Goal: Transaction & Acquisition: Purchase product/service

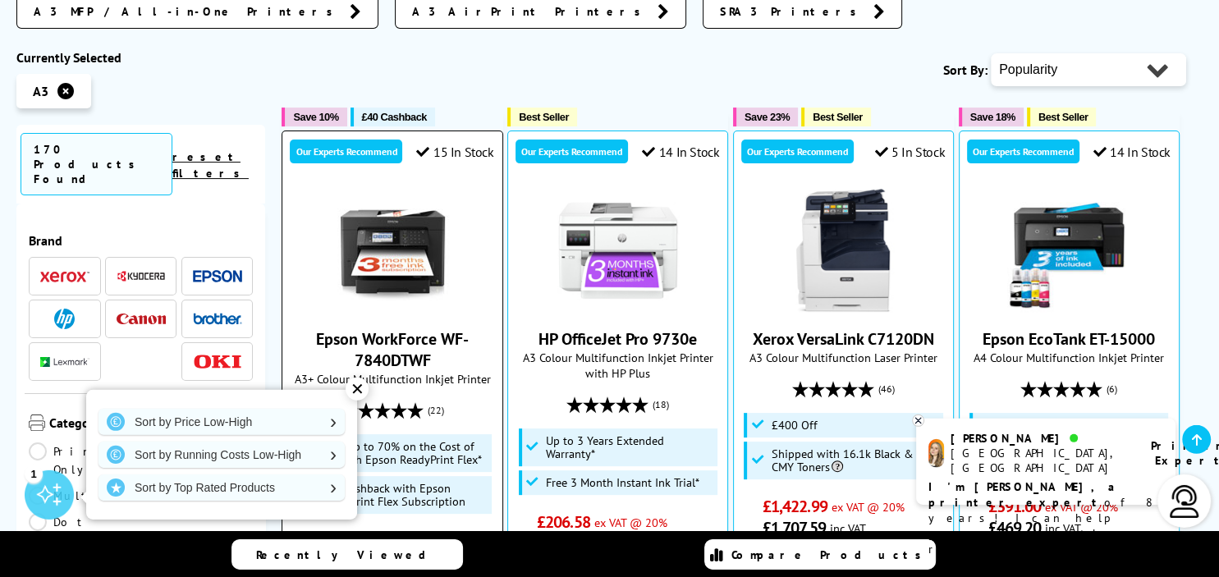
scroll to position [433, 0]
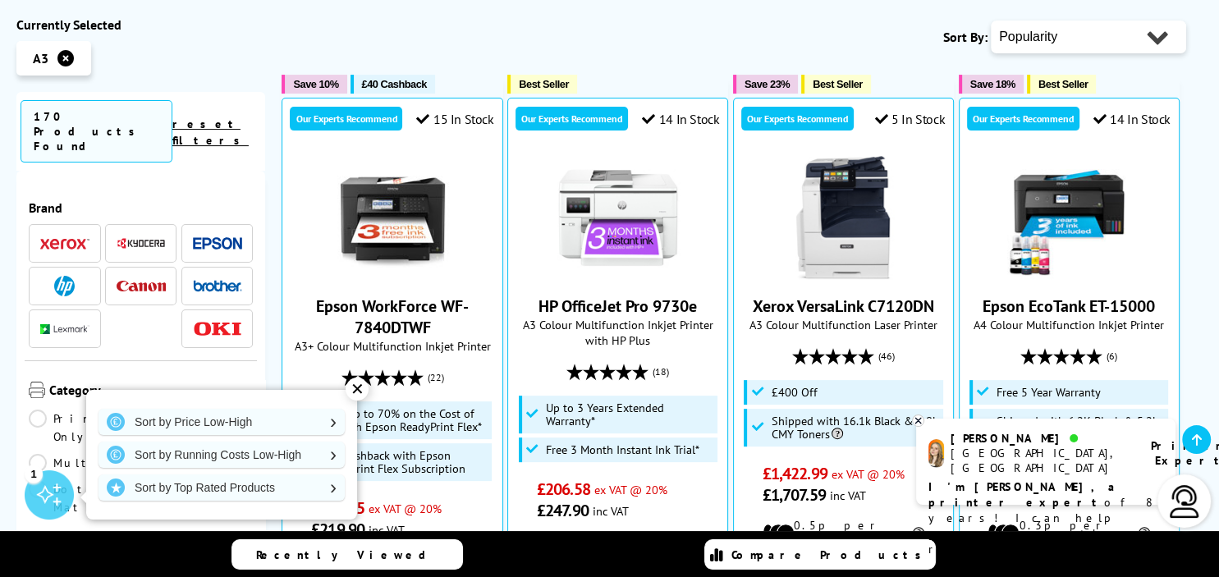
click at [356, 391] on div "✕" at bounding box center [356, 388] width 23 height 23
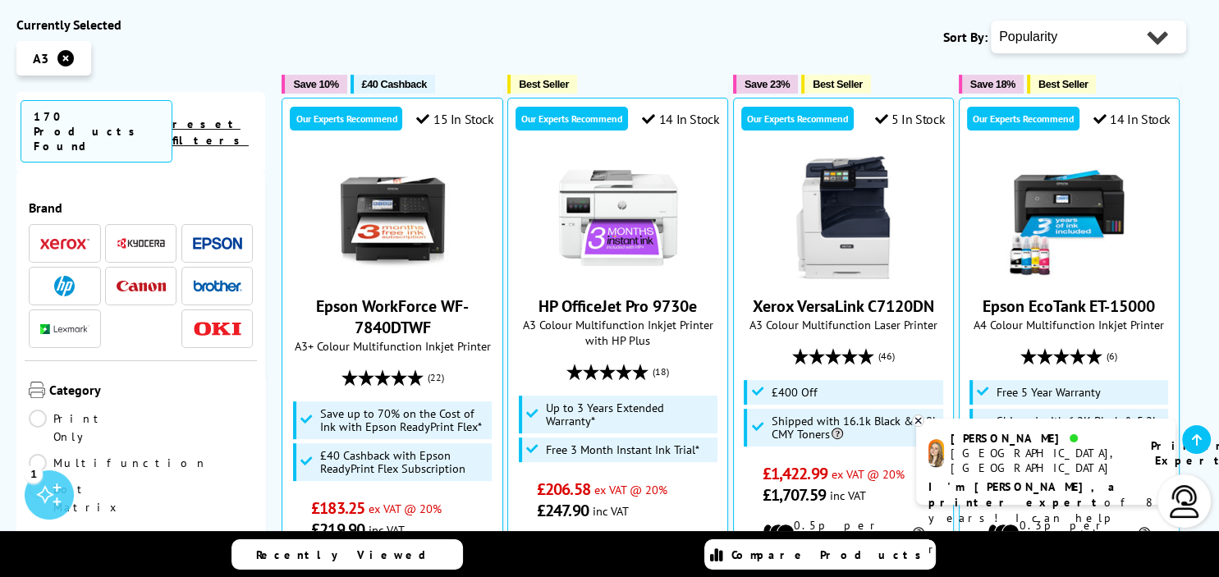
scroll to position [102, 0]
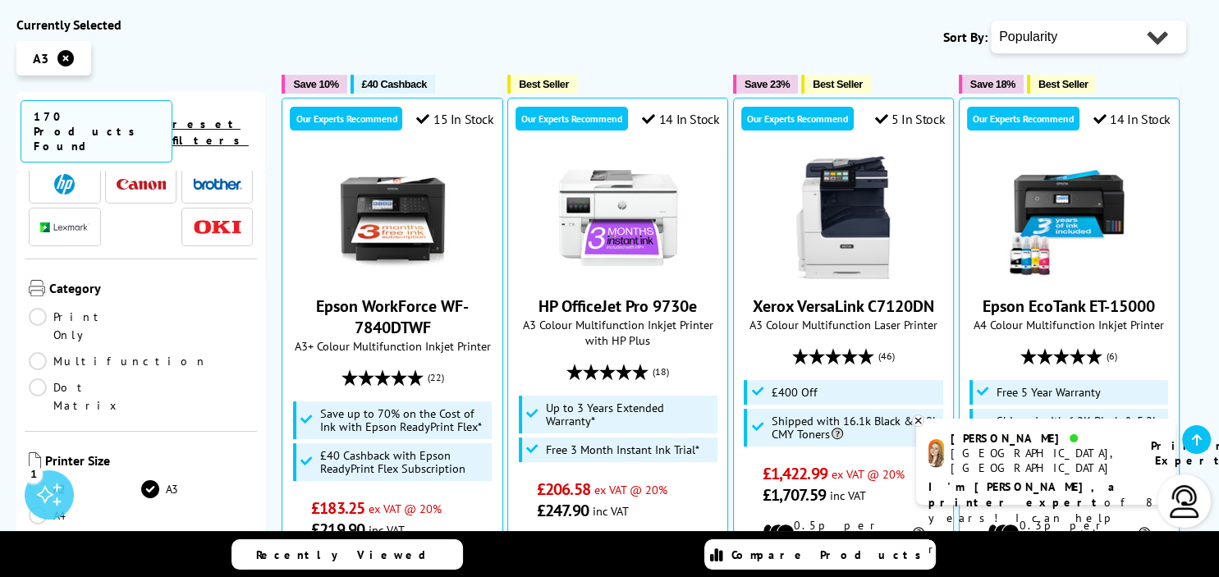
click at [151, 352] on link "Multifunction" at bounding box center [118, 361] width 179 height 18
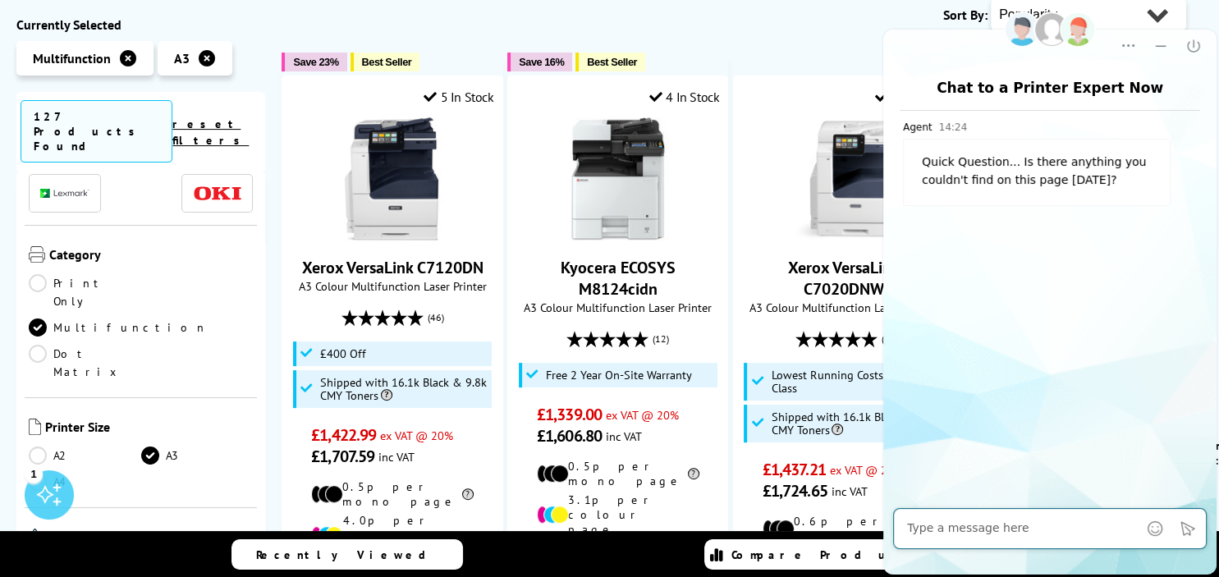
scroll to position [102, 0]
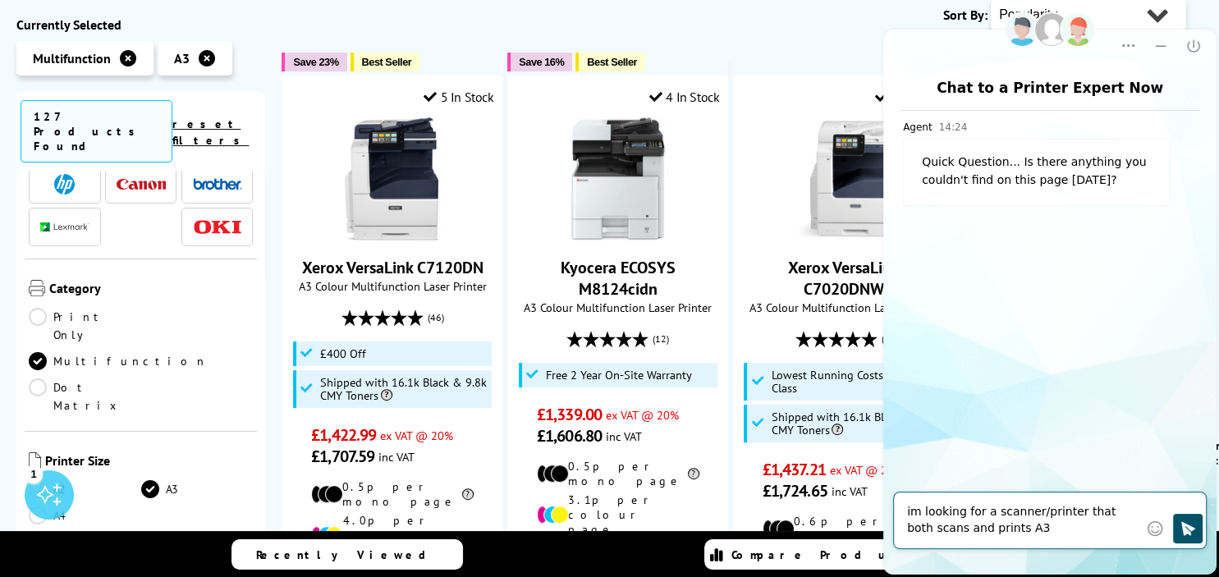
type textarea "im looking for a scanner/printer that both scans and prints A3"
click at [1187, 526] on icon "Click to send" at bounding box center [1188, 528] width 14 height 14
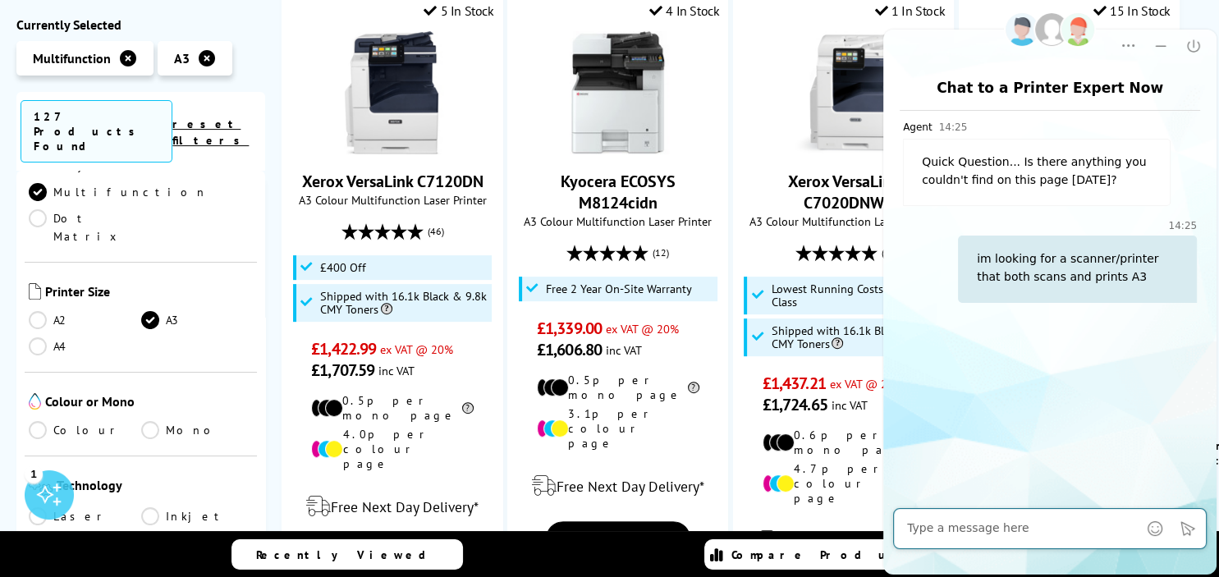
scroll to position [307, 0]
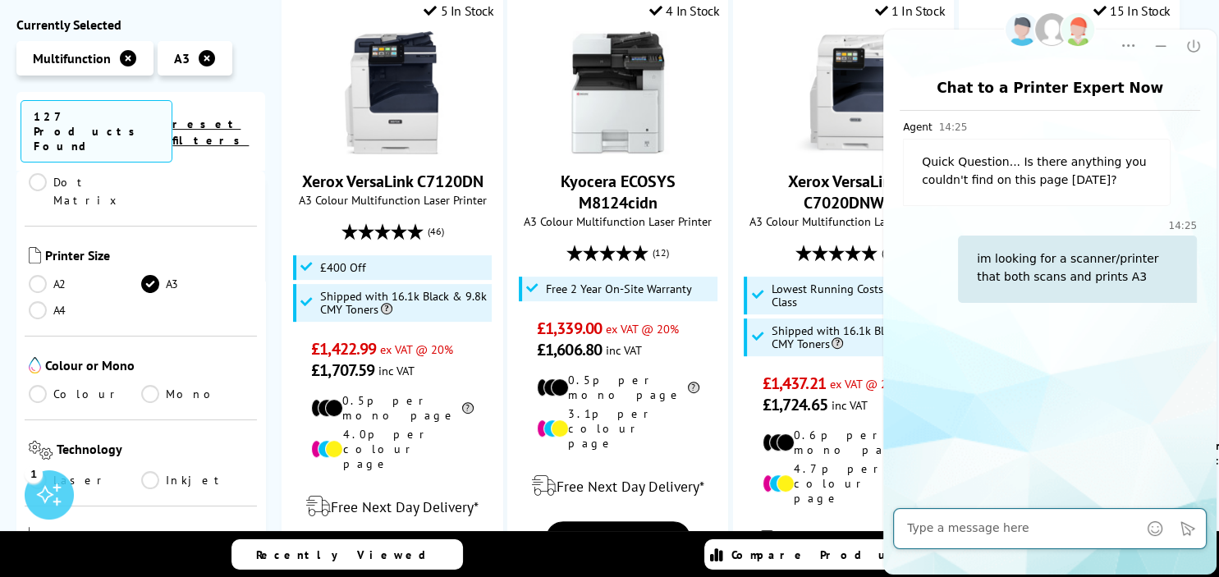
click at [40, 385] on link "Colour" at bounding box center [85, 394] width 112 height 18
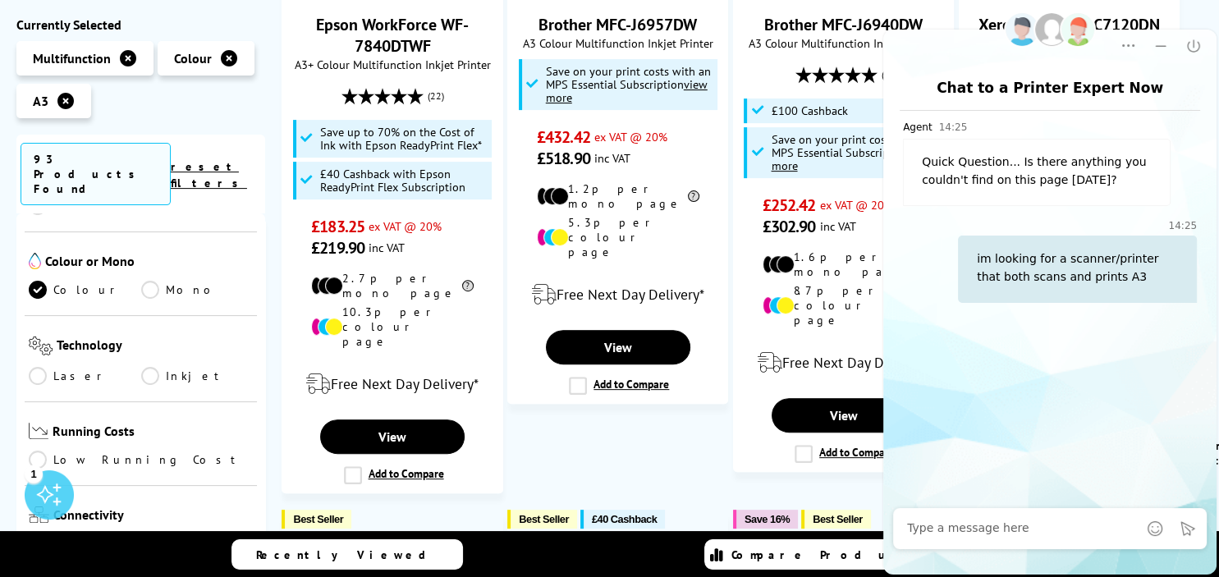
scroll to position [512, 0]
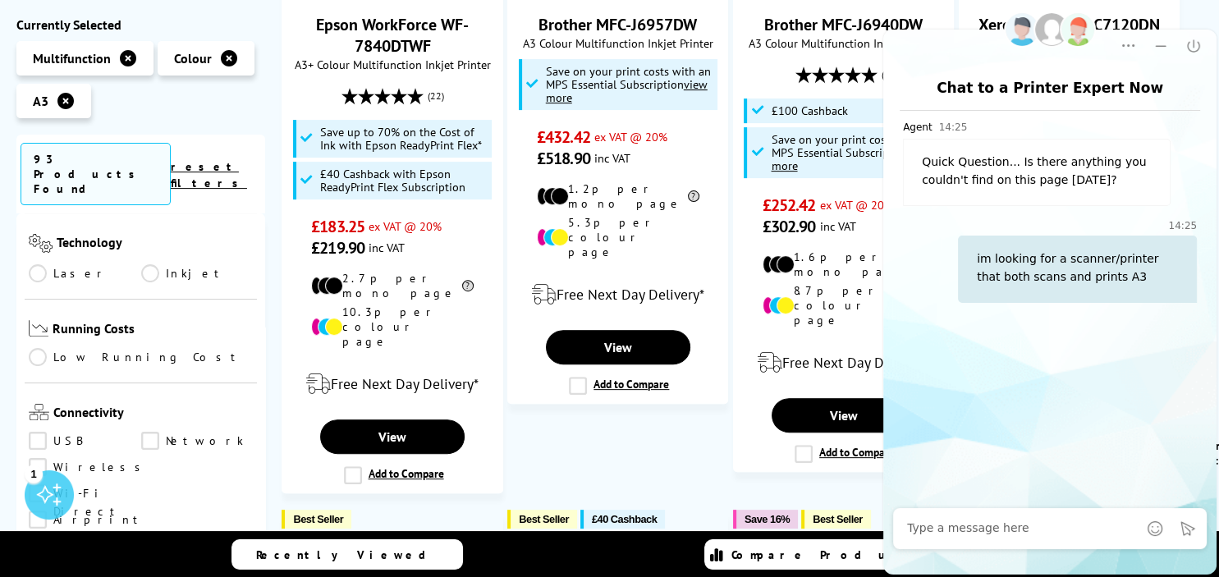
click at [37, 264] on link "Laser" at bounding box center [85, 273] width 112 height 18
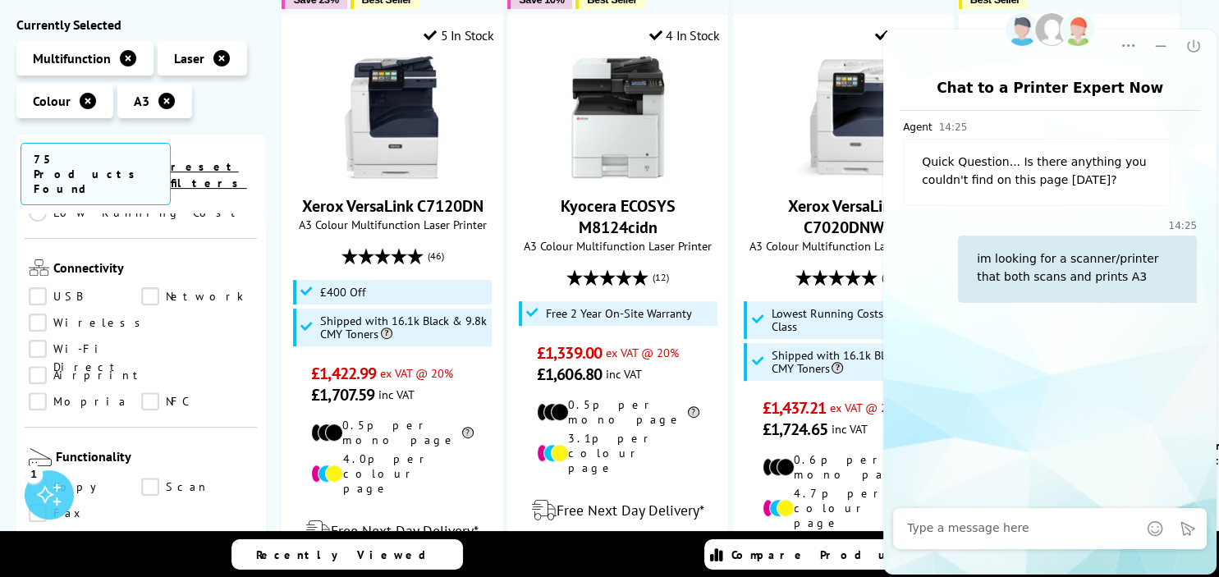
scroll to position [716, 0]
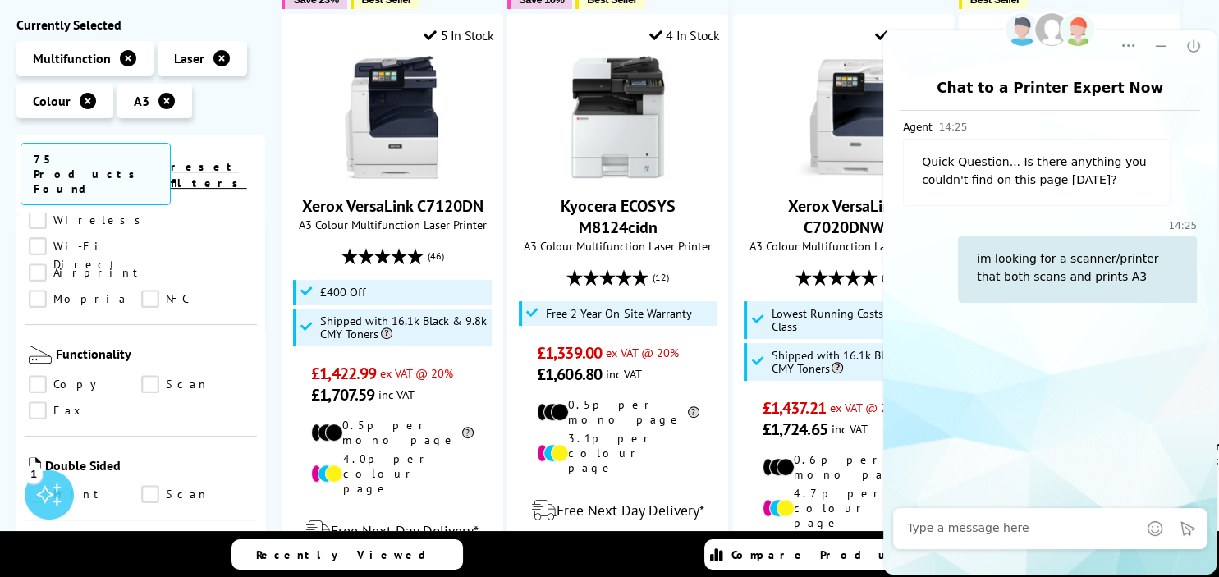
click at [149, 376] on link "Scan" at bounding box center [197, 385] width 112 height 18
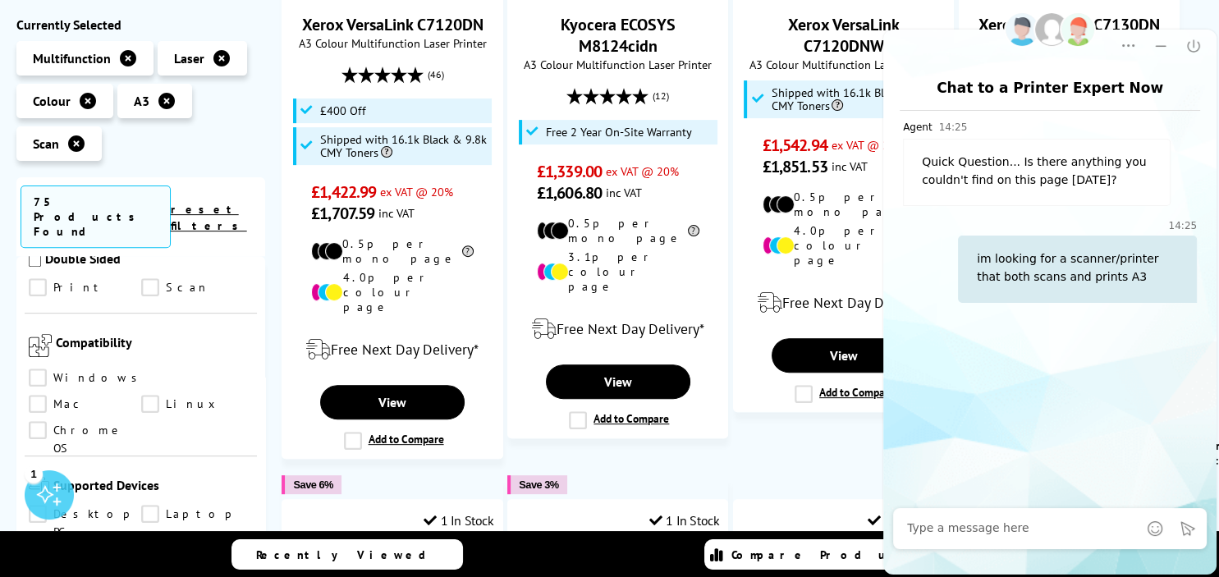
scroll to position [819, 0]
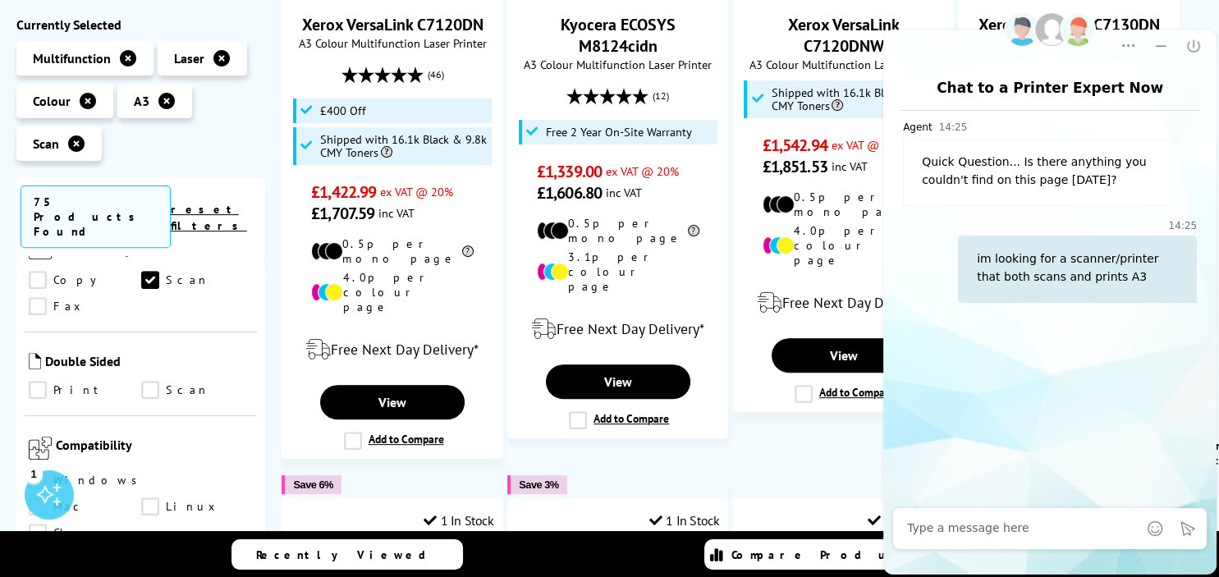
click at [153, 382] on link "Scan" at bounding box center [197, 391] width 112 height 18
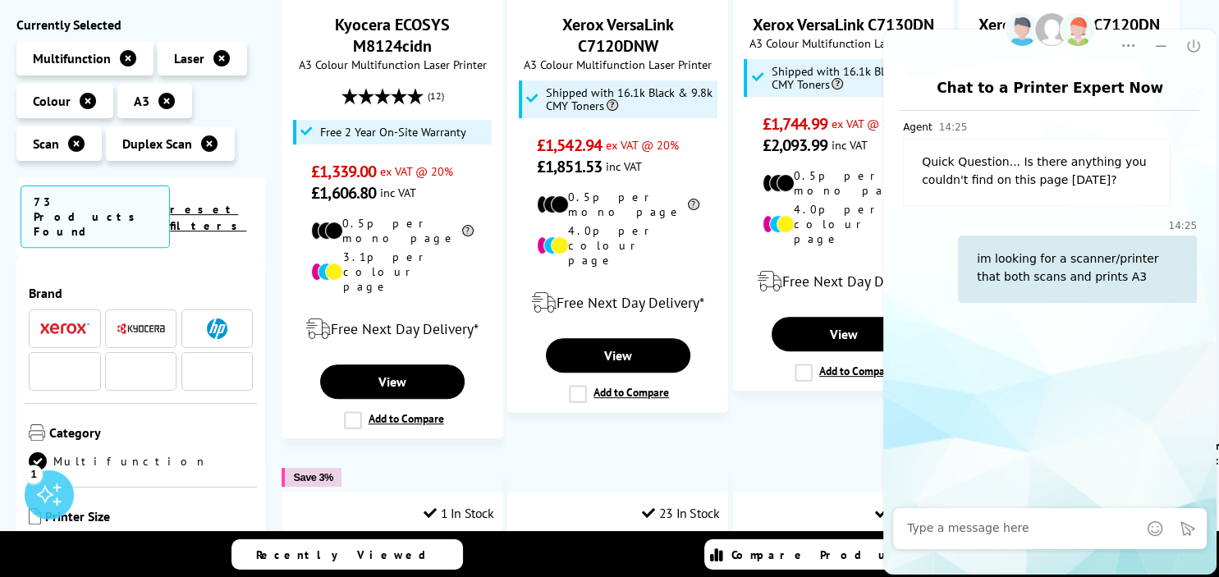
scroll to position [819, 0]
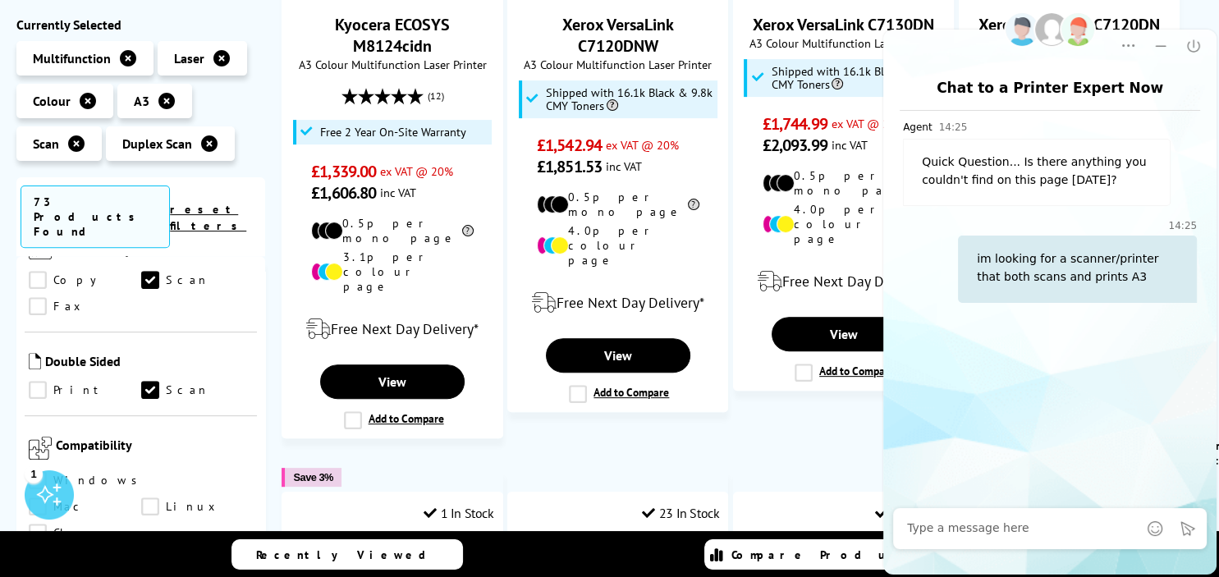
click at [37, 382] on link "Print" at bounding box center [85, 391] width 112 height 18
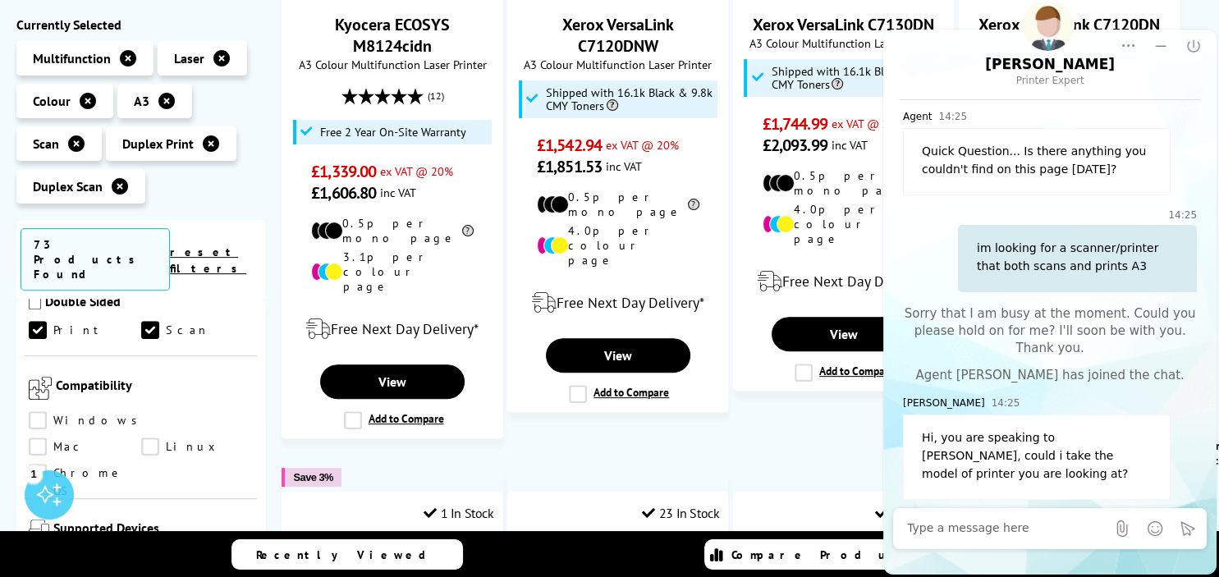
scroll to position [1024, 0]
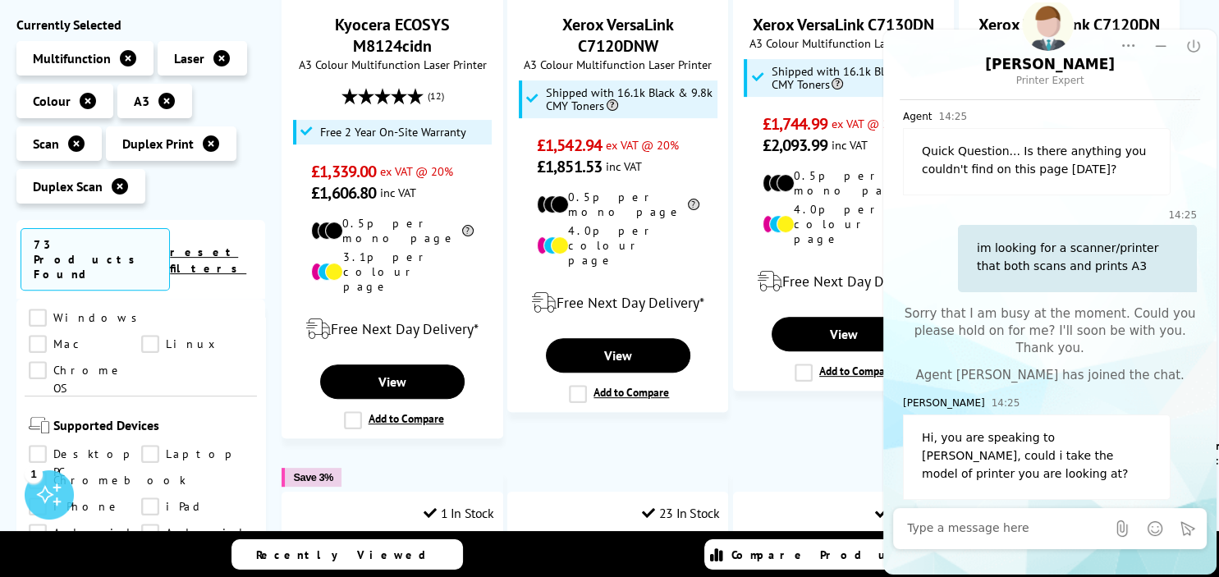
click at [141, 498] on link "iPhone" at bounding box center [85, 507] width 112 height 18
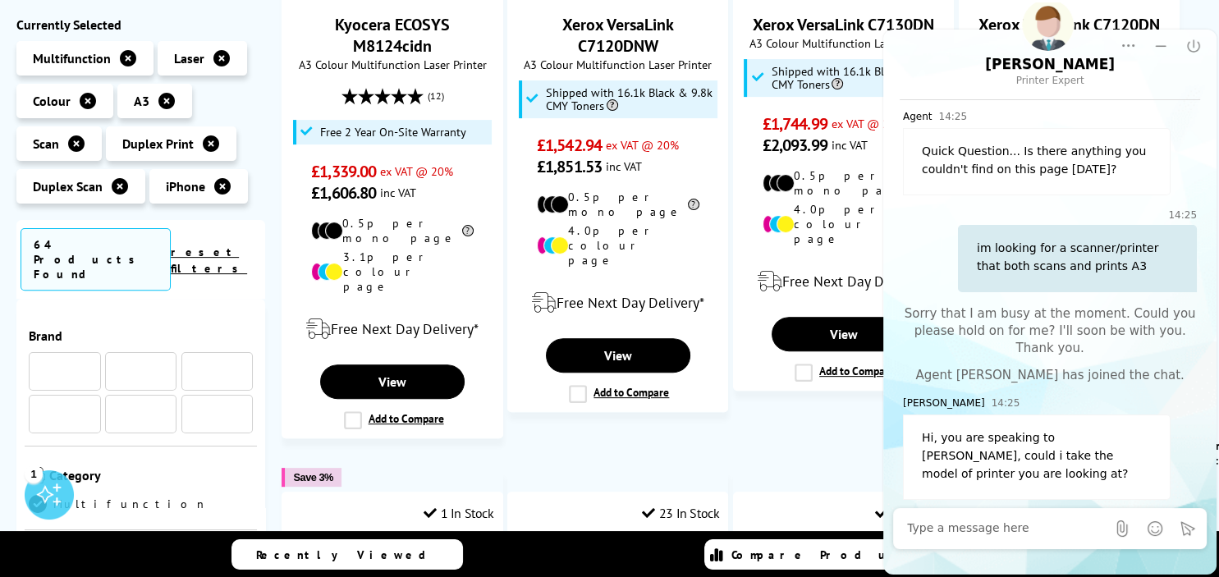
scroll to position [1024, 0]
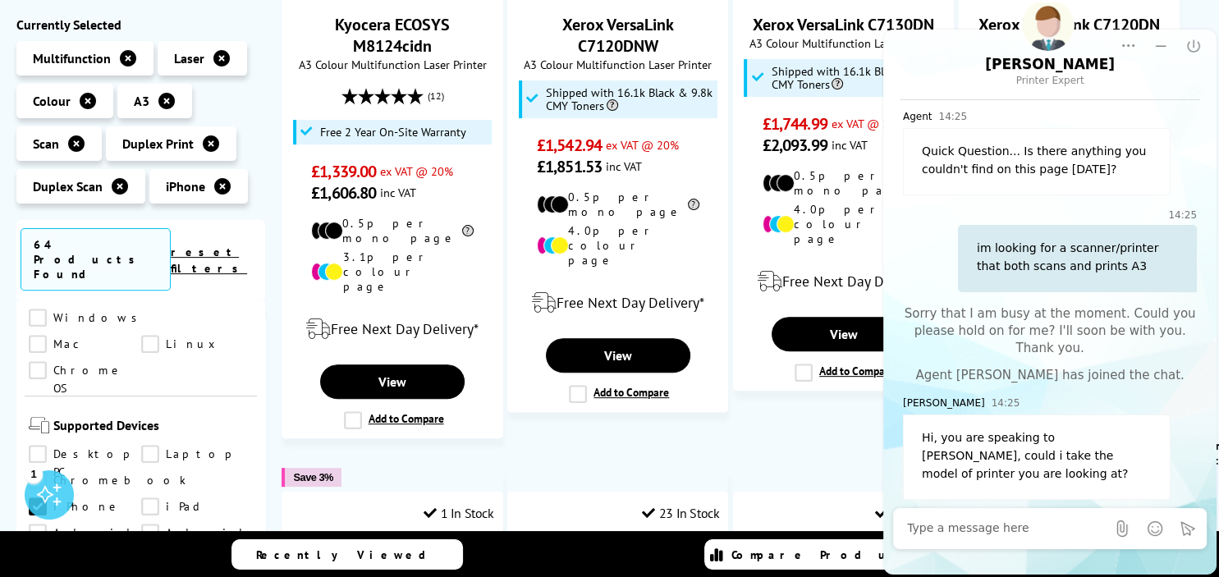
click at [149, 446] on link "Laptop" at bounding box center [197, 455] width 112 height 18
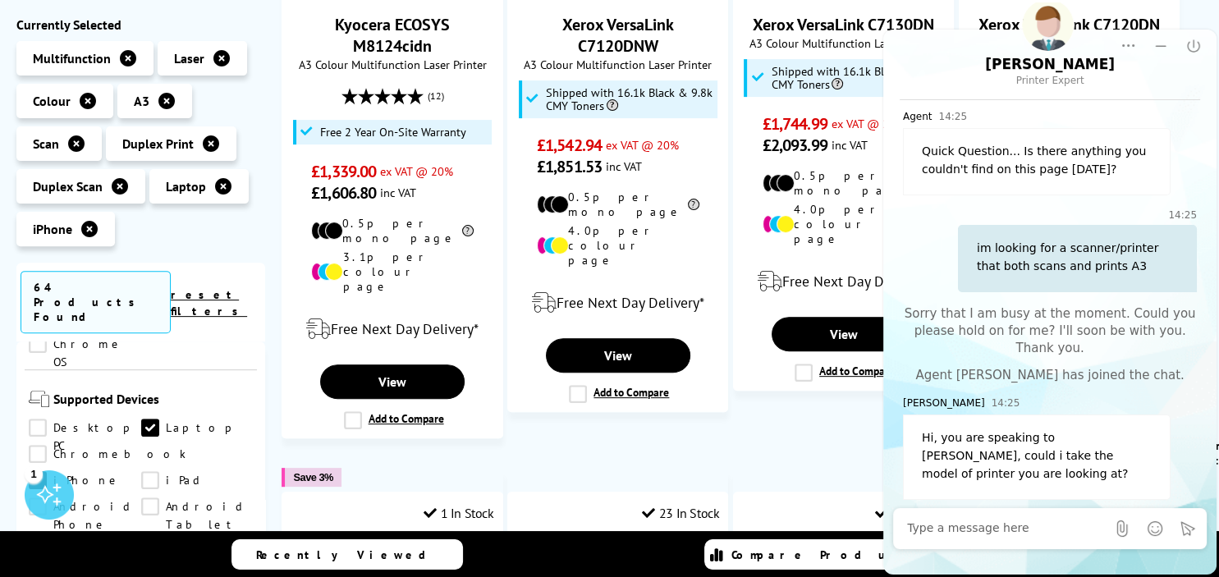
scroll to position [1126, 0]
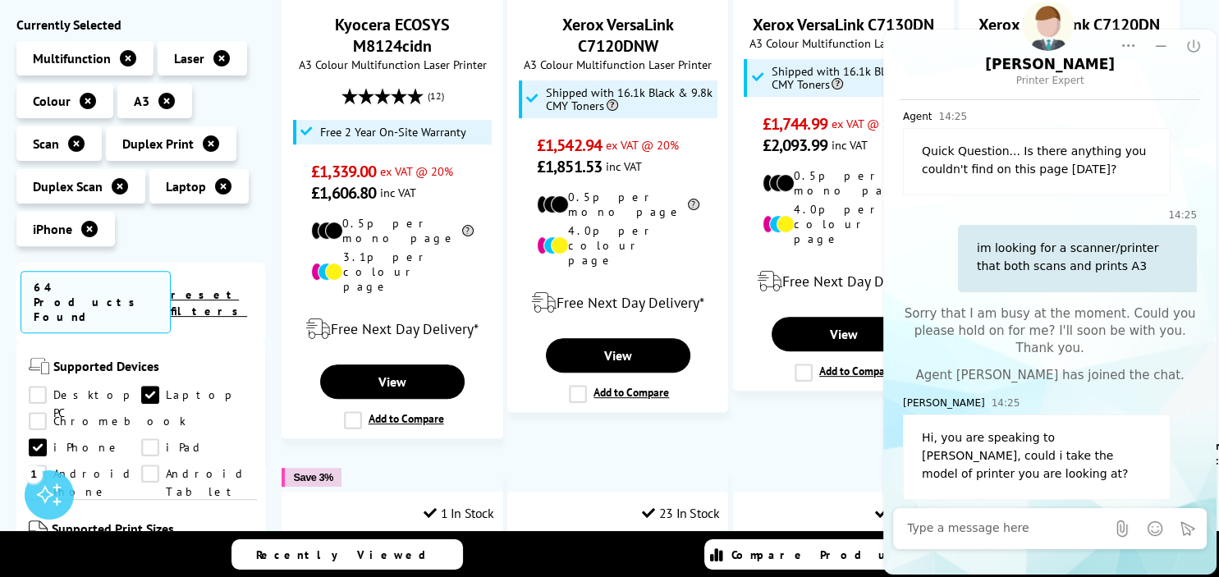
click at [38, 387] on link "Desktop PC" at bounding box center [85, 396] width 112 height 18
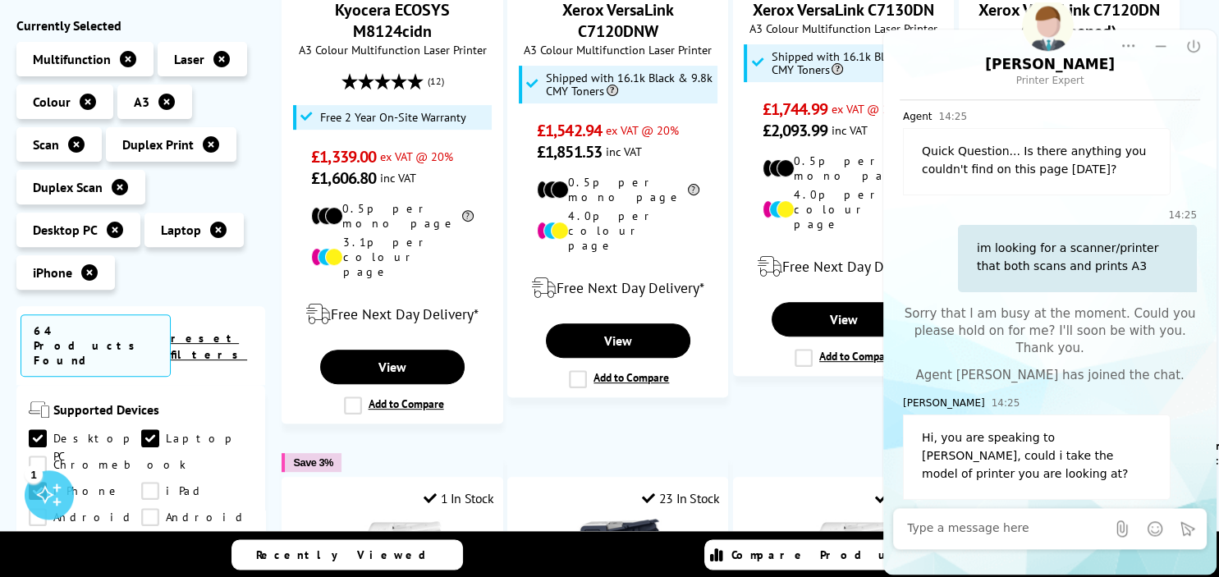
scroll to position [606, 0]
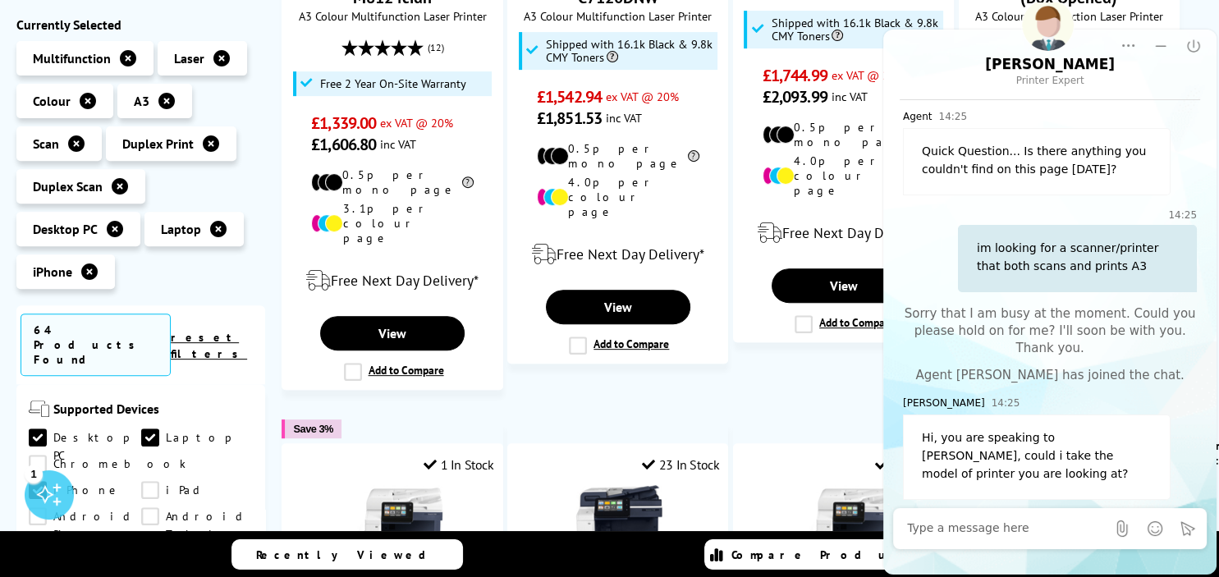
click at [141, 482] on link "iPad" at bounding box center [197, 491] width 112 height 18
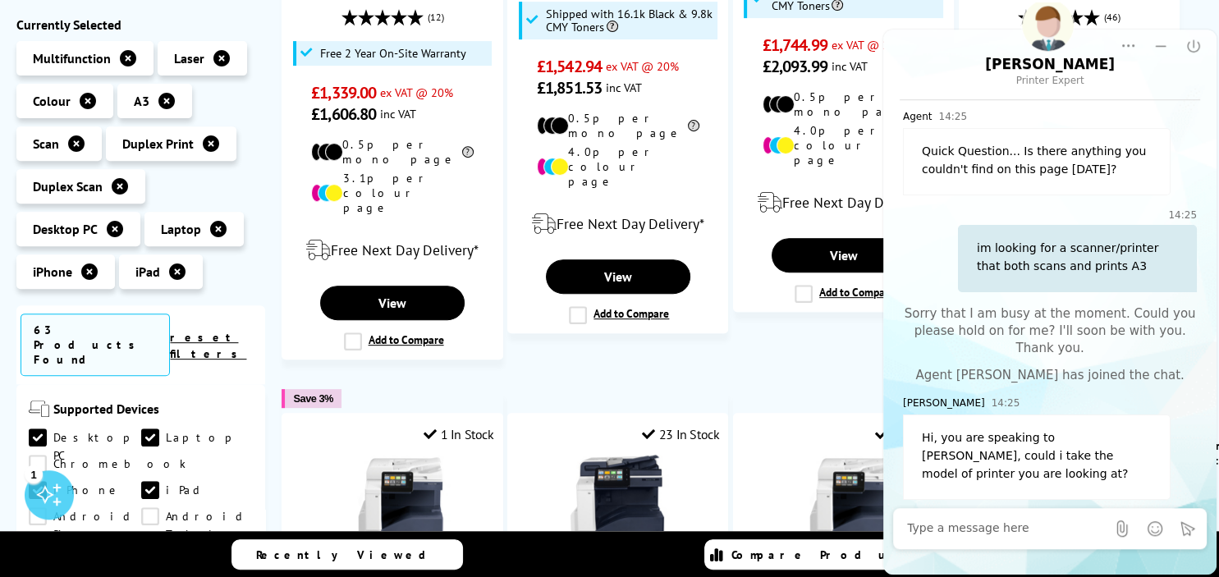
scroll to position [606, 0]
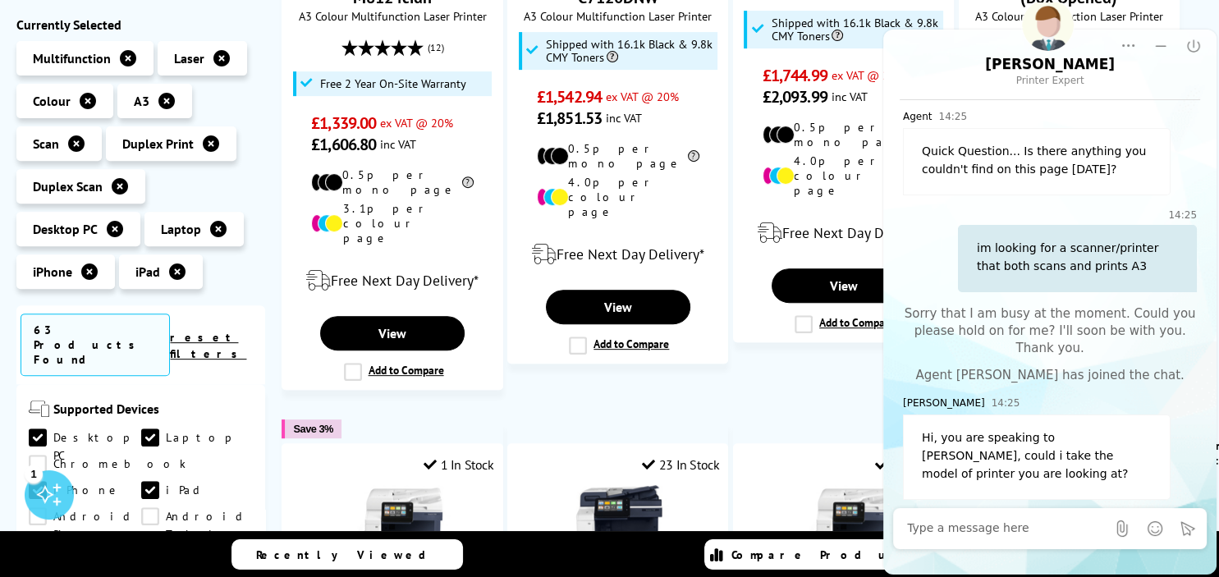
click at [949, 529] on textarea "Message input field. Type your text here and use the Send button to send." at bounding box center [1006, 528] width 199 height 16
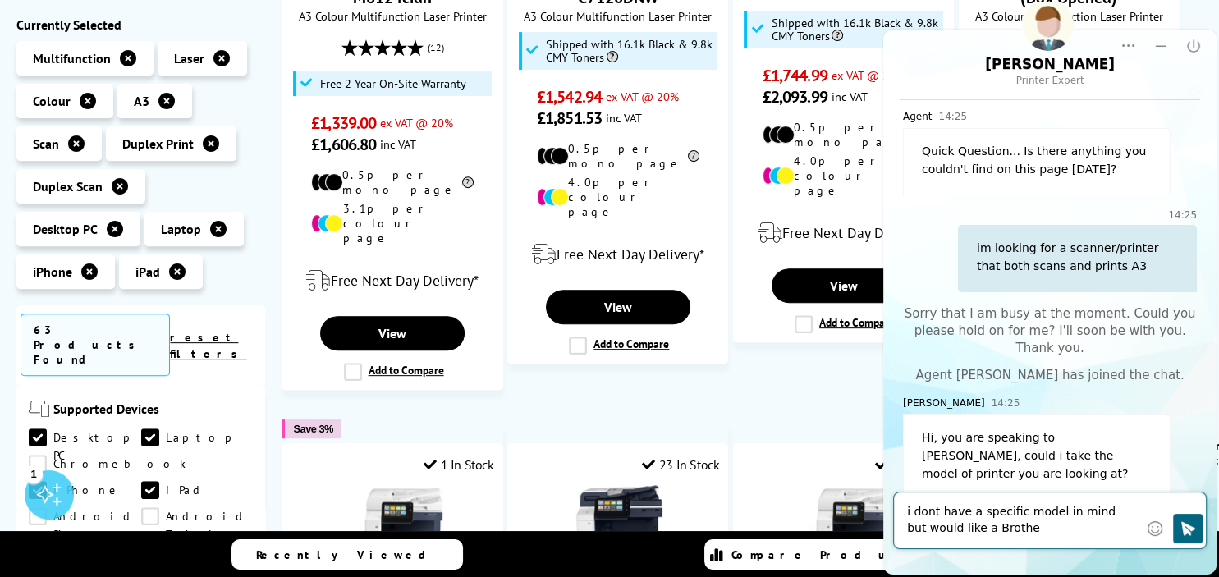
type textarea "i dont have a specific model in mind but would like a Brother"
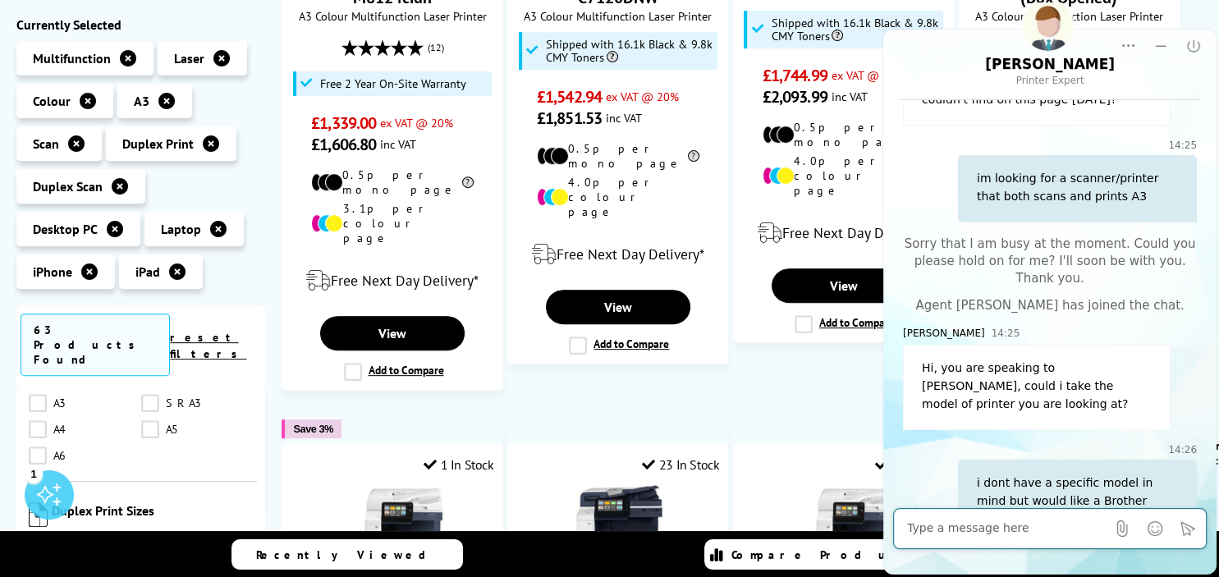
scroll to position [1228, 0]
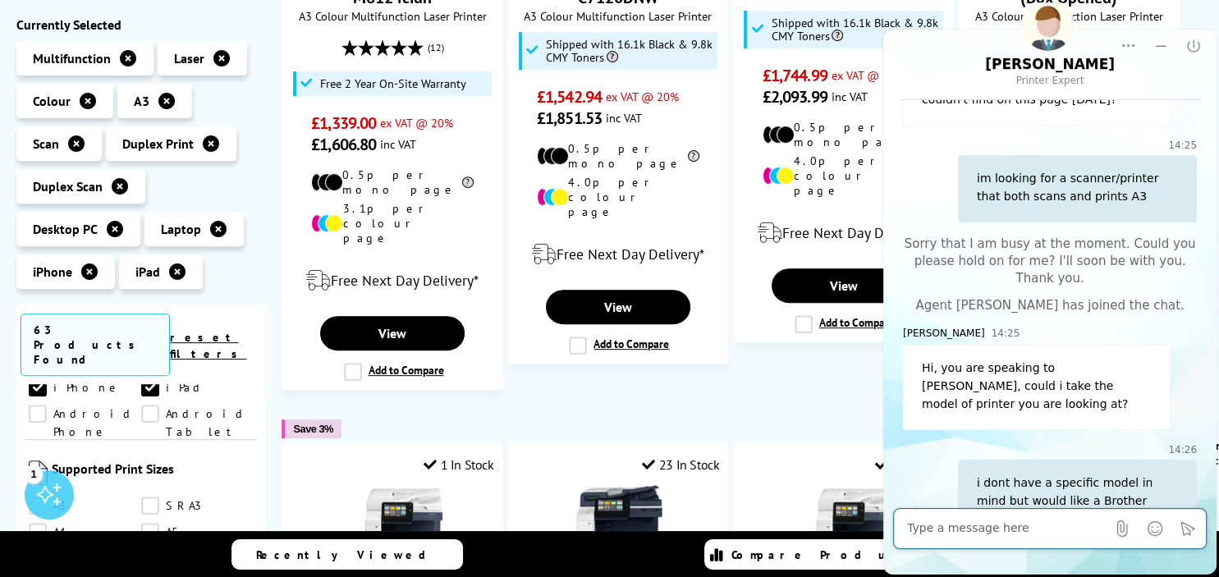
click at [41, 497] on link "A3" at bounding box center [85, 506] width 112 height 18
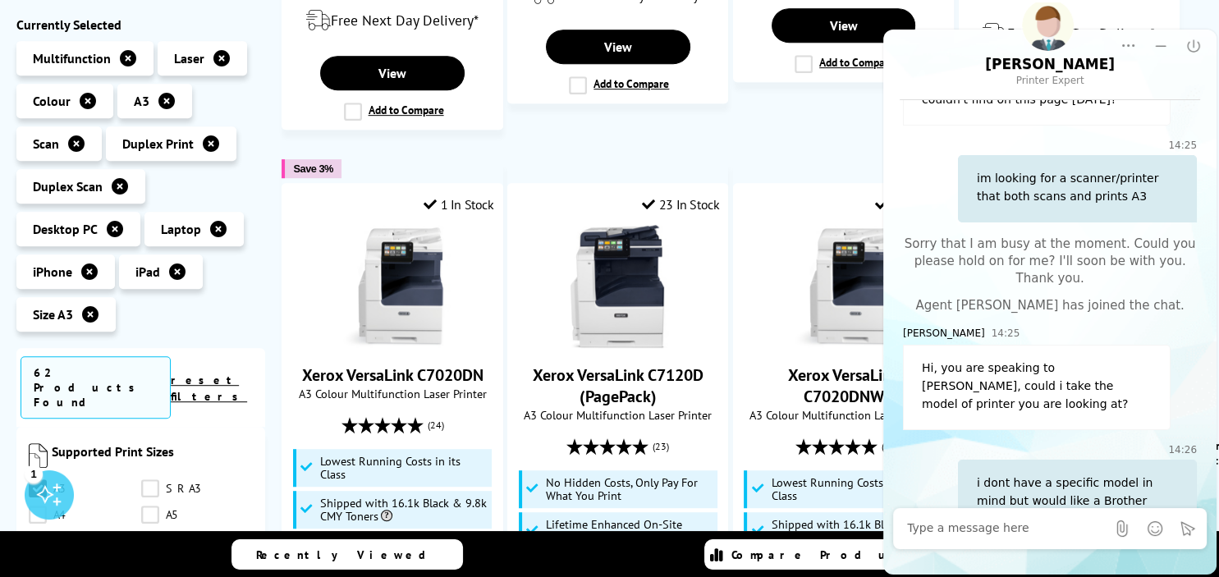
scroll to position [1331, 0]
click at [41, 464] on link "A4" at bounding box center [85, 473] width 112 height 18
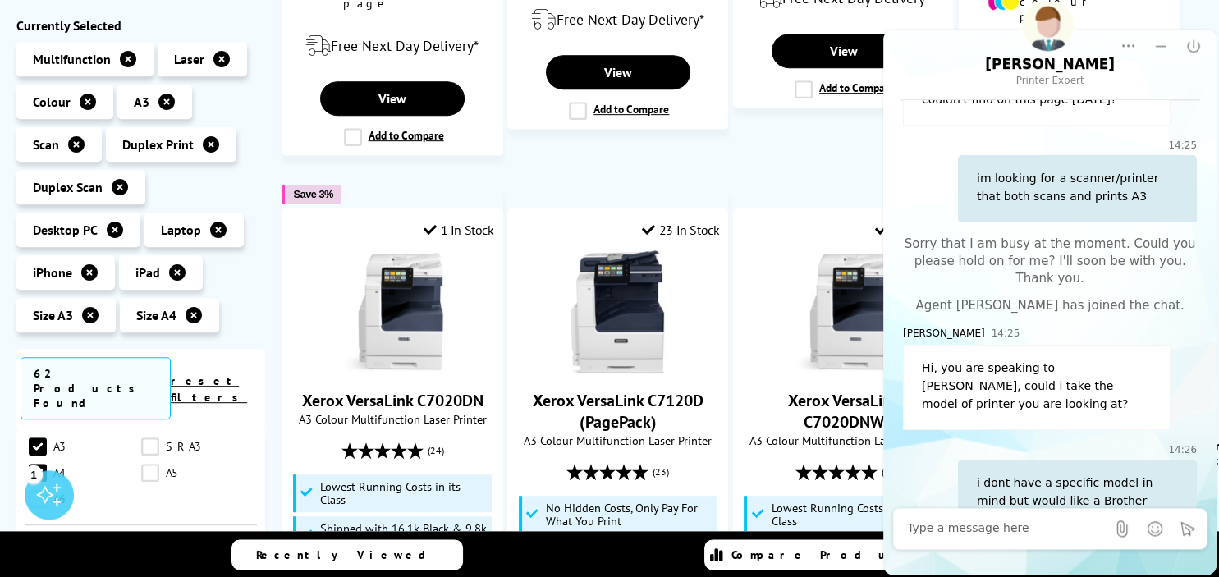
scroll to position [800, 0]
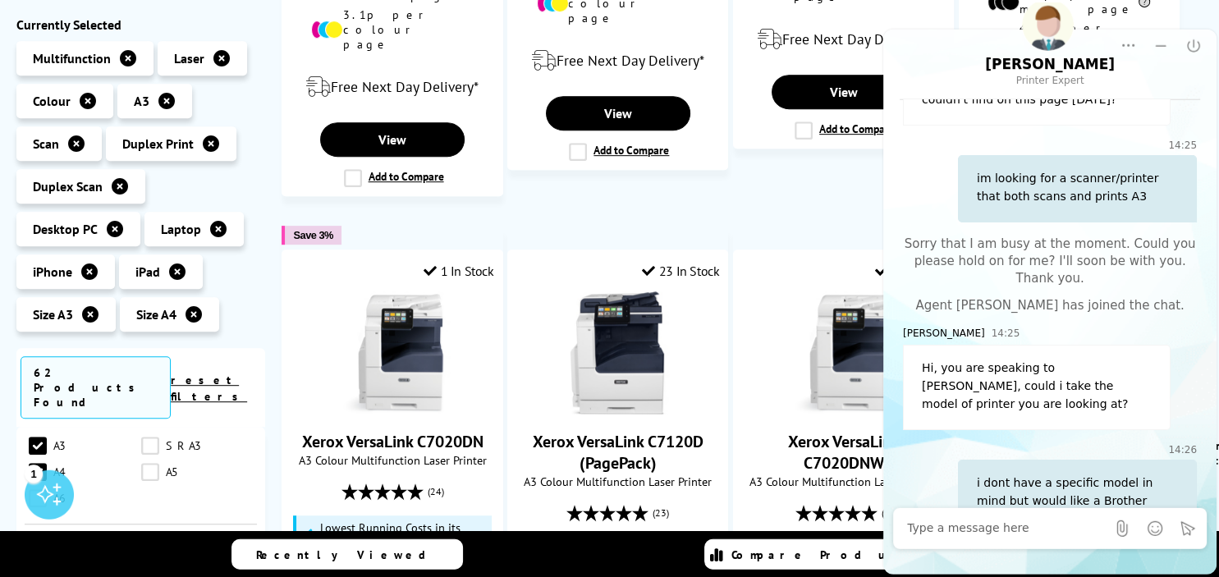
click at [123, 184] on icon at bounding box center [120, 186] width 16 height 16
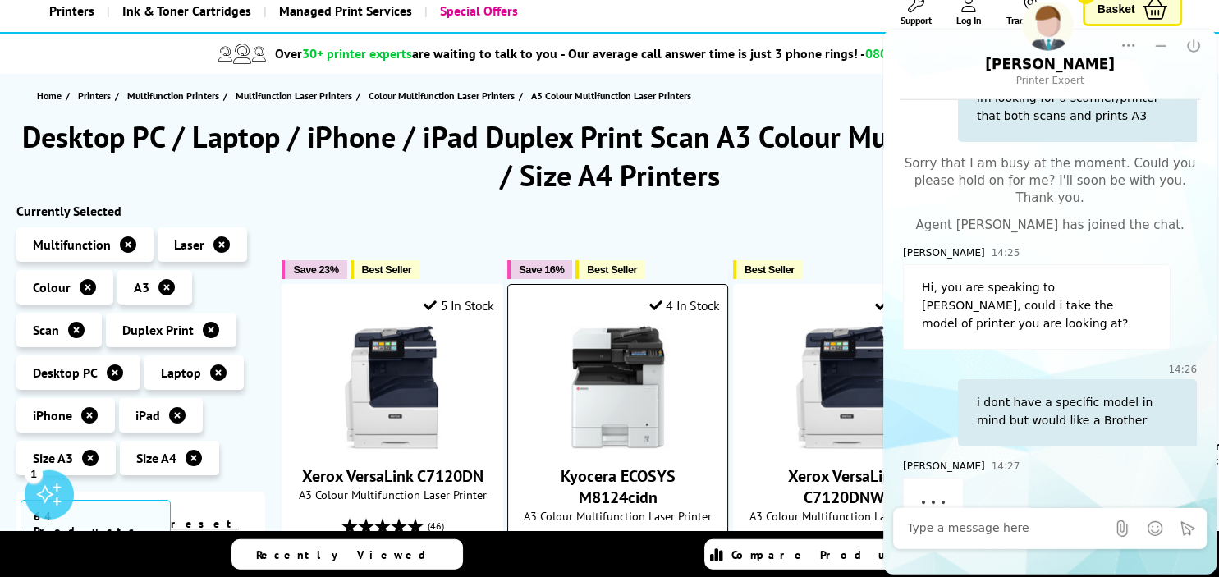
scroll to position [194, 0]
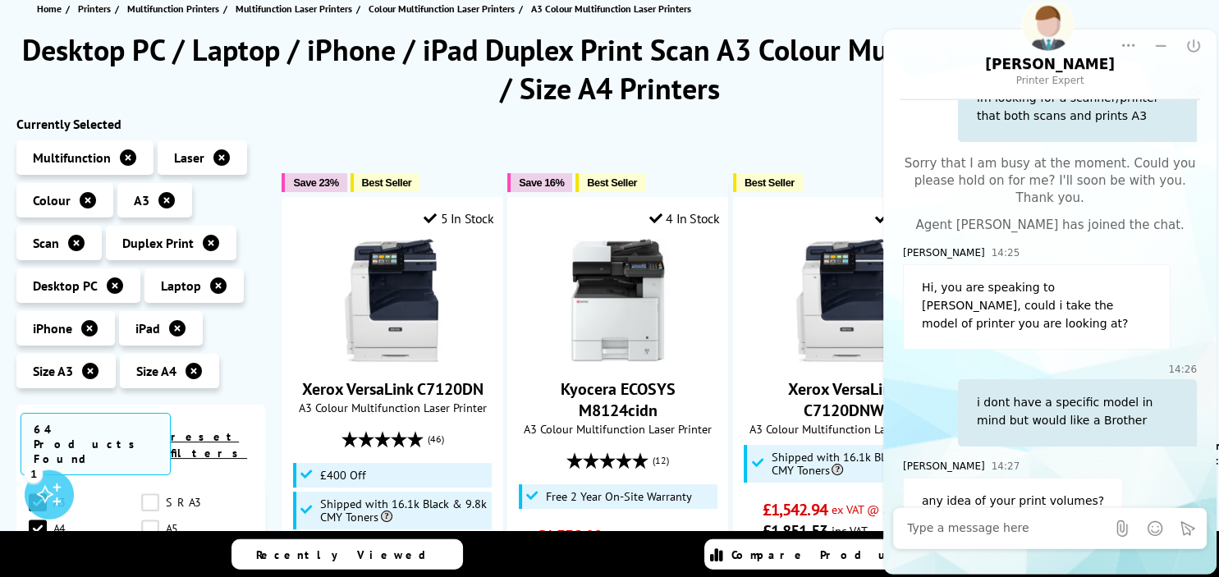
click at [938, 527] on textarea "Message input field. Type your text here and use the Send button to send." at bounding box center [1006, 527] width 199 height 16
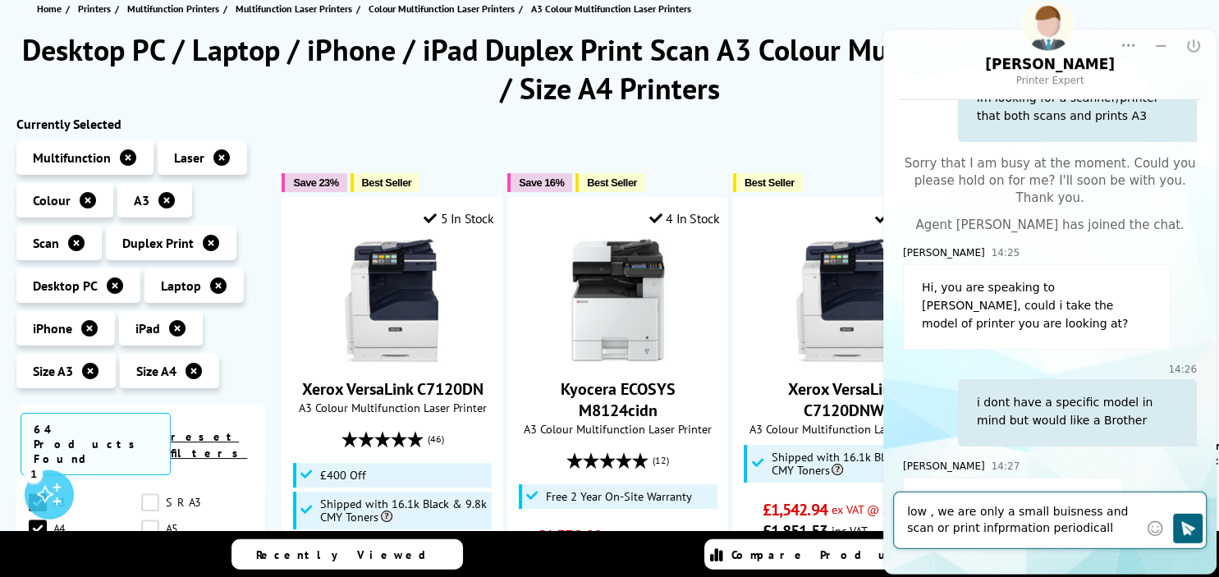
type textarea "low , we are only a small buisness and scan or print infprmation periodically"
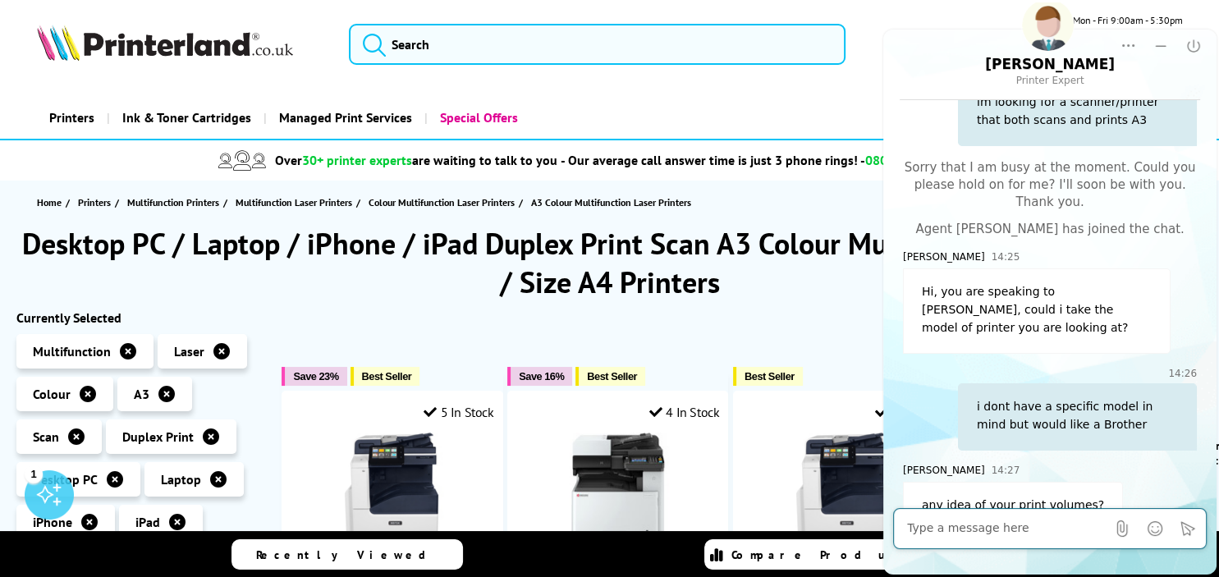
scroll to position [246, 0]
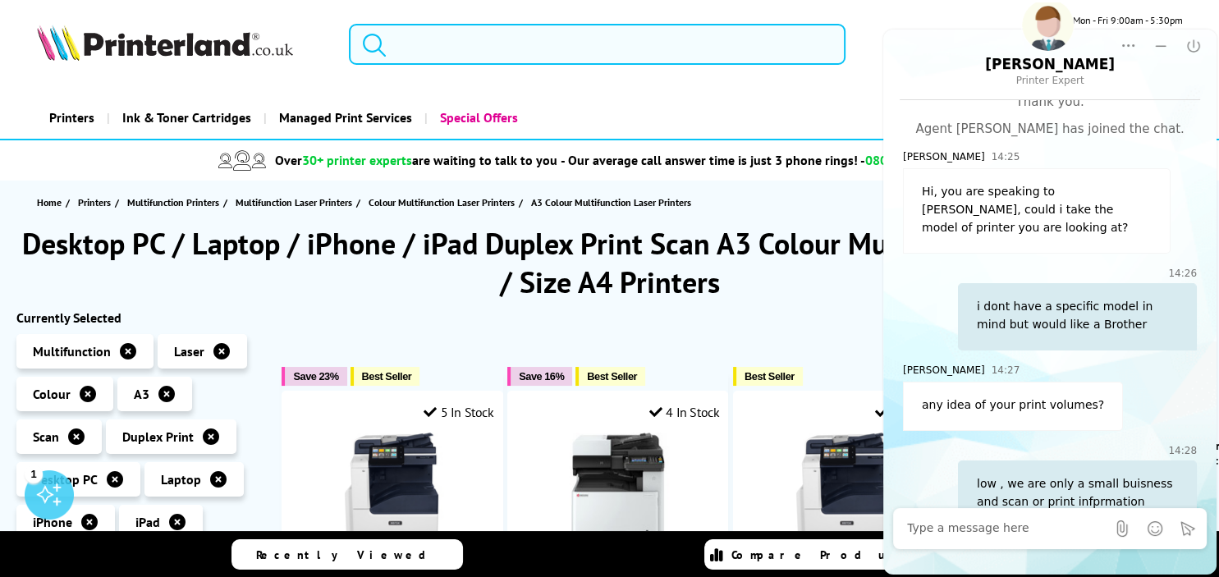
drag, startPoint x: 980, startPoint y: 54, endPoint x: 918, endPoint y: 66, distance: 62.8
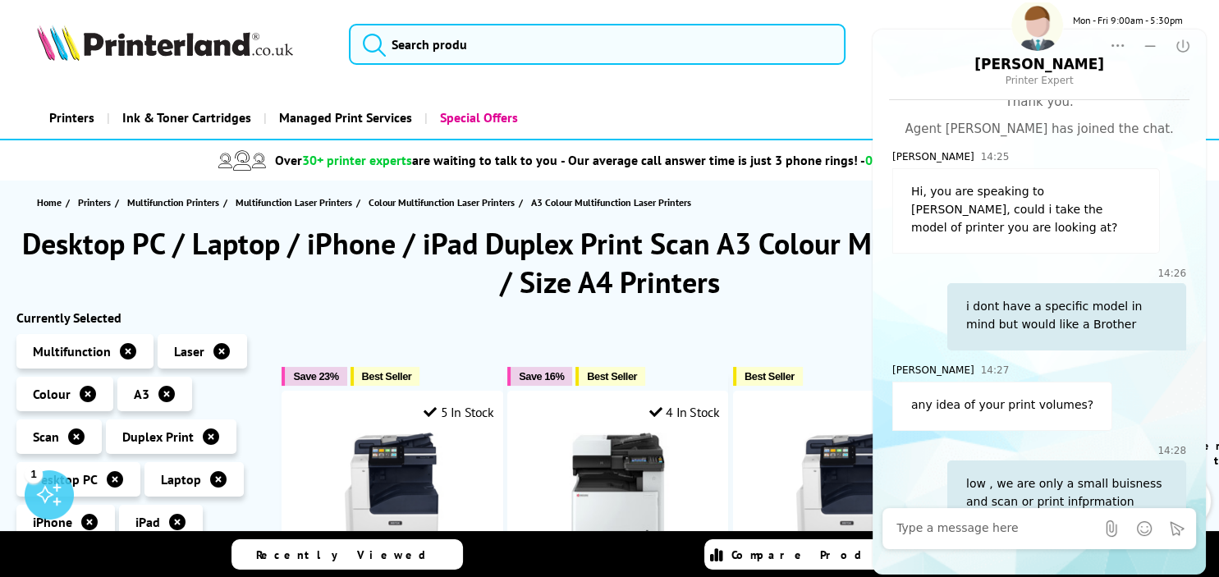
drag, startPoint x: 941, startPoint y: 41, endPoint x: 917, endPoint y: 94, distance: 58.4
click at [917, 94] on div at bounding box center [1039, 289] width 338 height 574
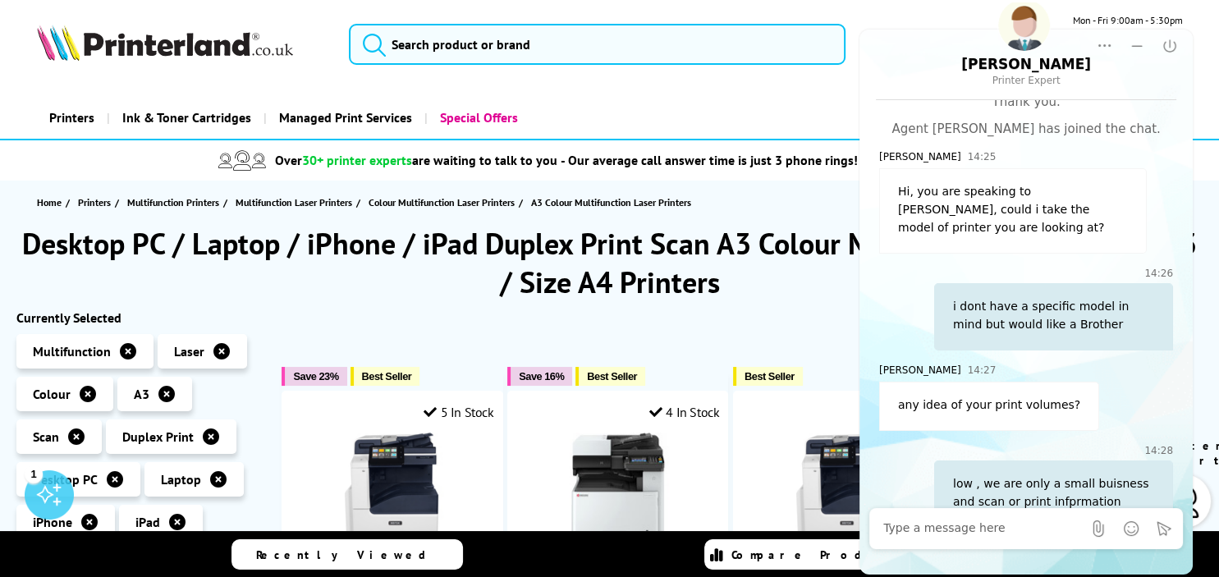
drag, startPoint x: 921, startPoint y: 66, endPoint x: 867, endPoint y: 84, distance: 56.3
drag, startPoint x: 937, startPoint y: 73, endPoint x: 982, endPoint y: 66, distance: 45.6
click at [881, 83] on div "[PERSON_NAME] Printer Expert" at bounding box center [1026, 72] width 300 height 32
drag, startPoint x: 1000, startPoint y: 55, endPoint x: 1798, endPoint y: 41, distance: 798.6
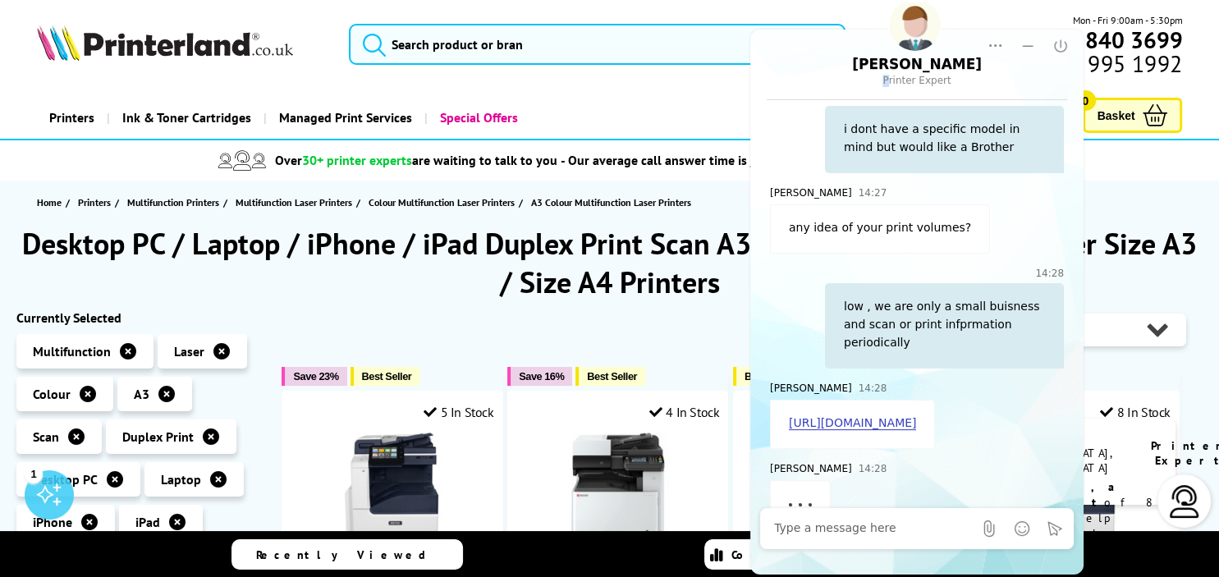
scroll to position [424, 0]
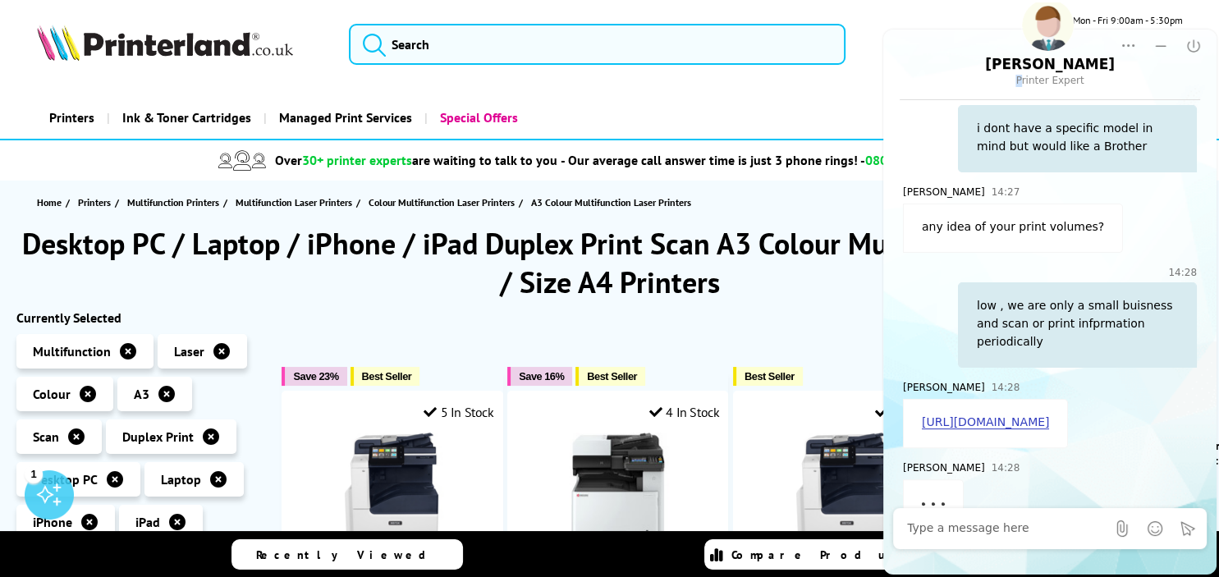
drag, startPoint x: 941, startPoint y: 38, endPoint x: 1218, endPoint y: 76, distance: 279.2
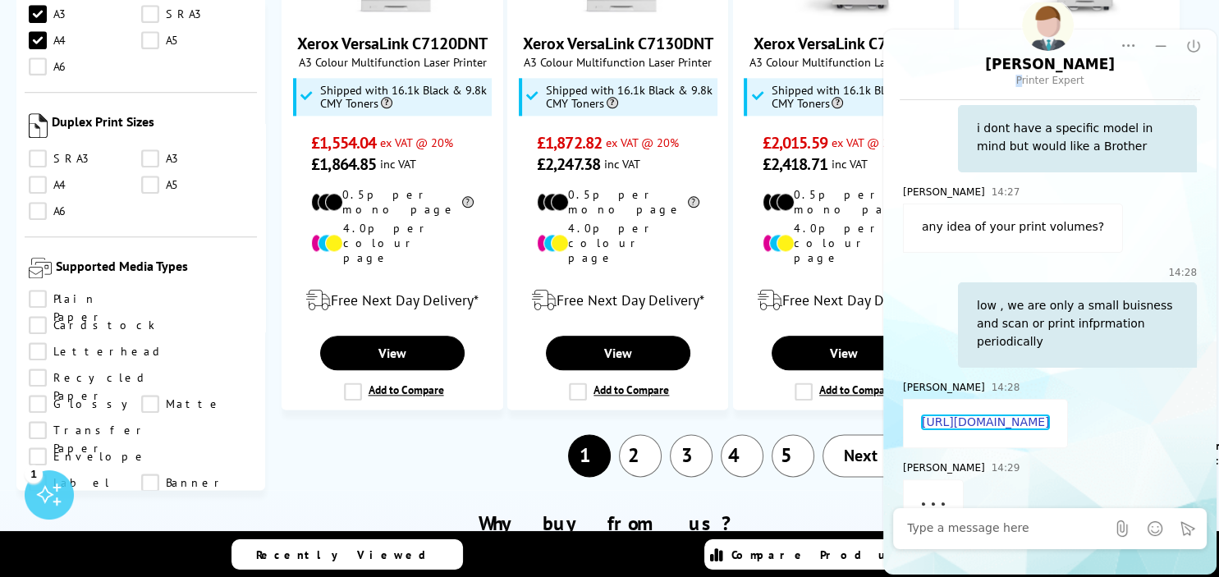
click at [991, 415] on link "[URL][DOMAIN_NAME]" at bounding box center [985, 422] width 127 height 14
